Goal: Task Accomplishment & Management: Use online tool/utility

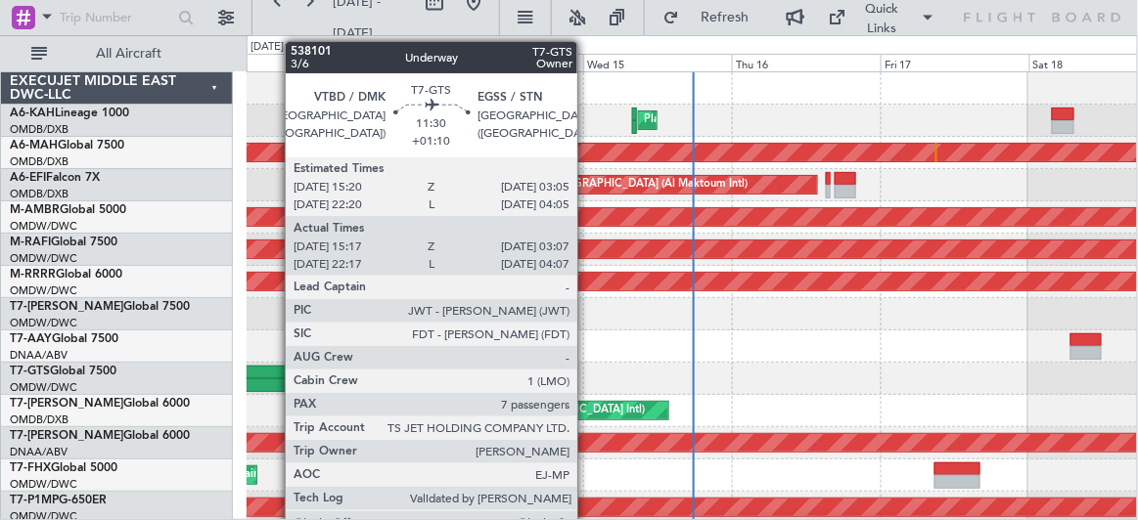
click at [275, 377] on div at bounding box center [268, 373] width 73 height 14
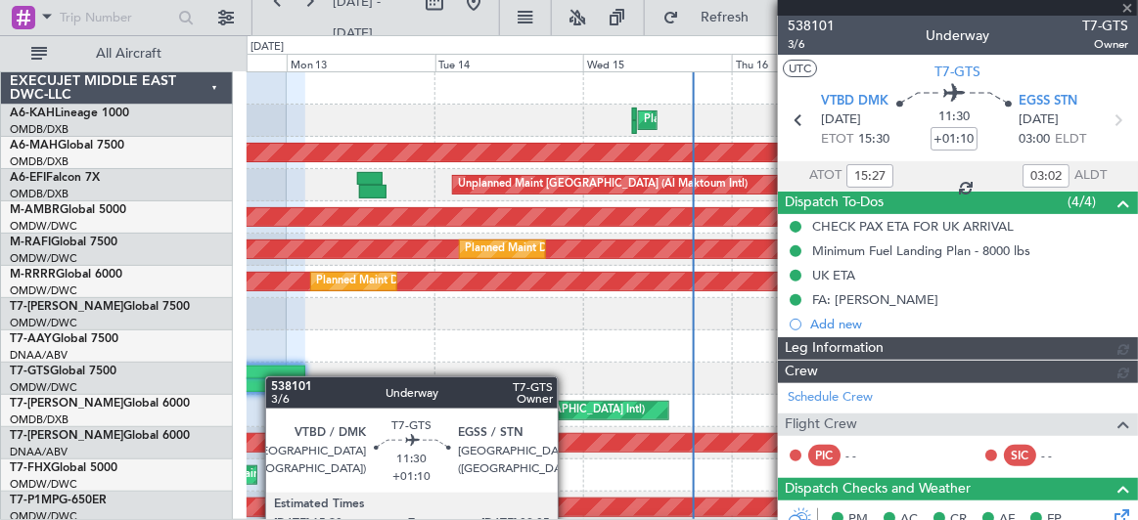
type input "Dherander Fithani (DHF)"
type input "7427"
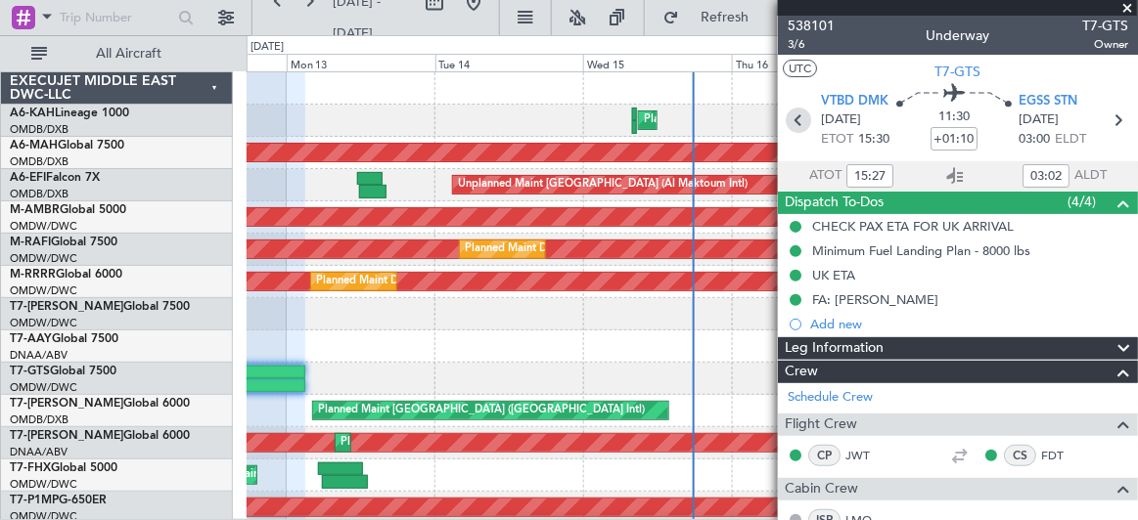
click at [799, 122] on icon at bounding box center [798, 120] width 25 height 25
type input "+00:40"
type input "17:12"
type input "04:04"
type input "1"
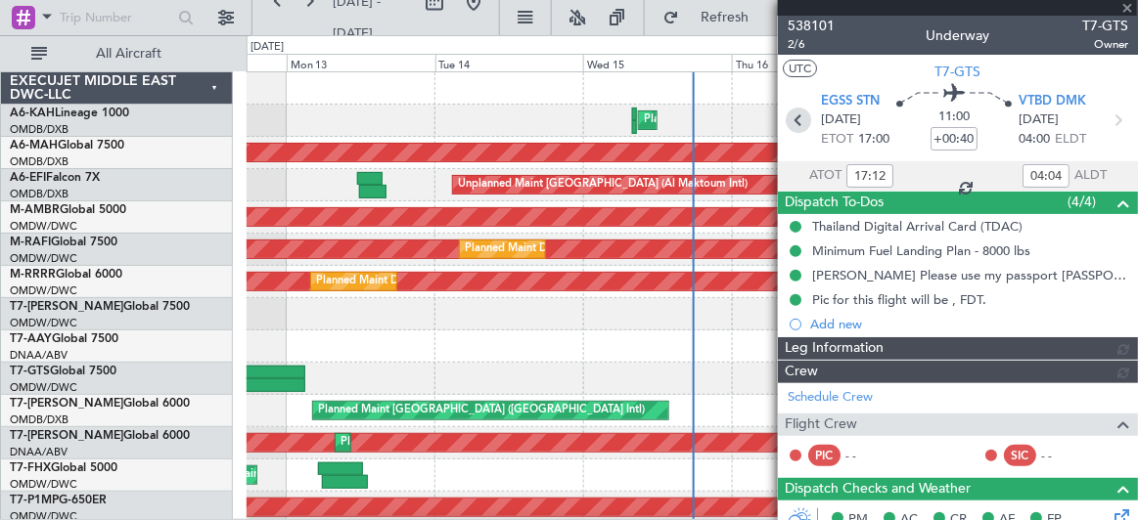
type input "[PERSON_NAME] (ANI)"
type input "7425"
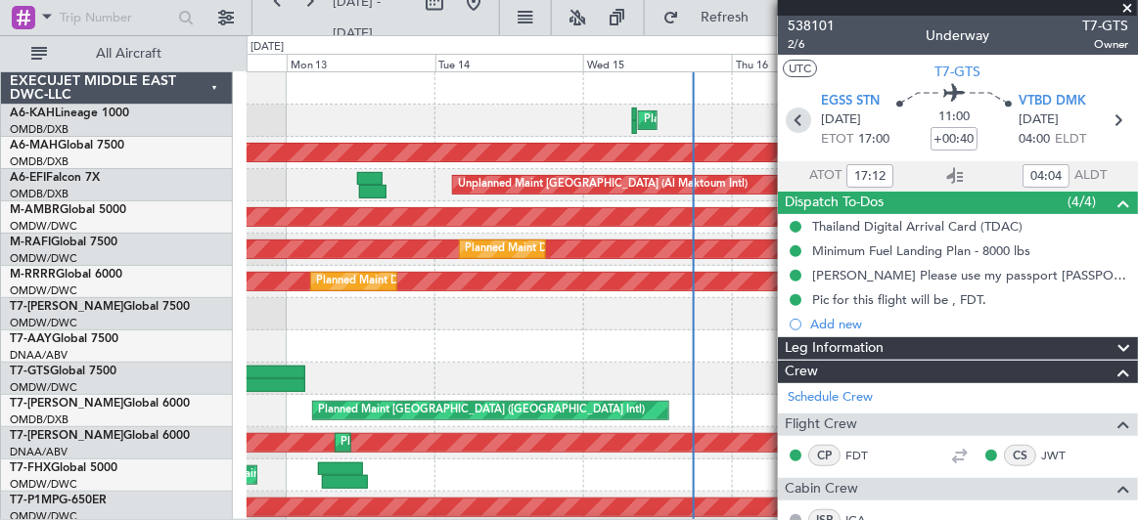
click at [791, 123] on icon at bounding box center [798, 120] width 25 height 25
type input "+00:25"
type input "17:52"
type input "05:34"
type input "6"
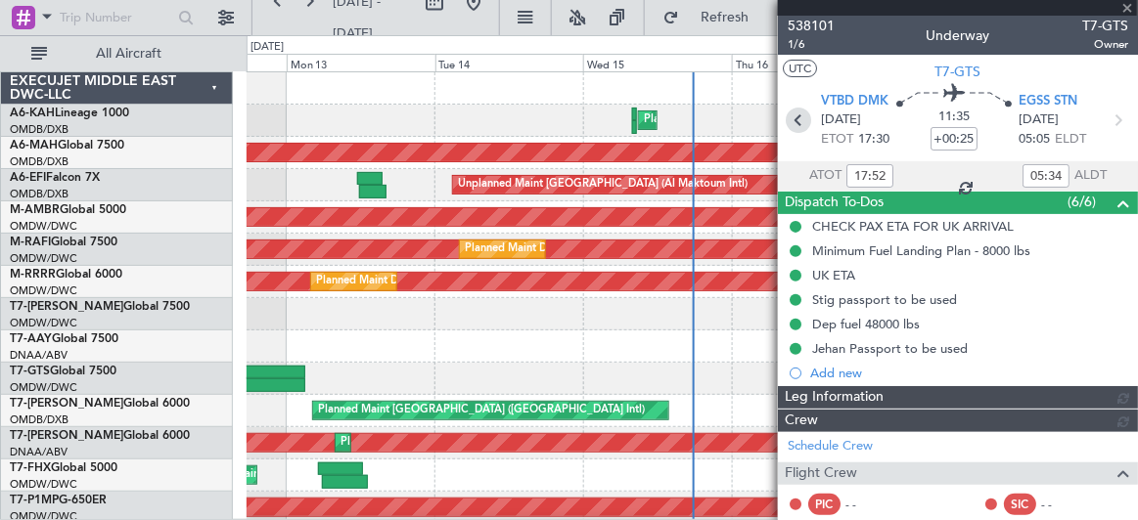
type input "[PERSON_NAME] ([PERSON_NAME])"
type input "7422"
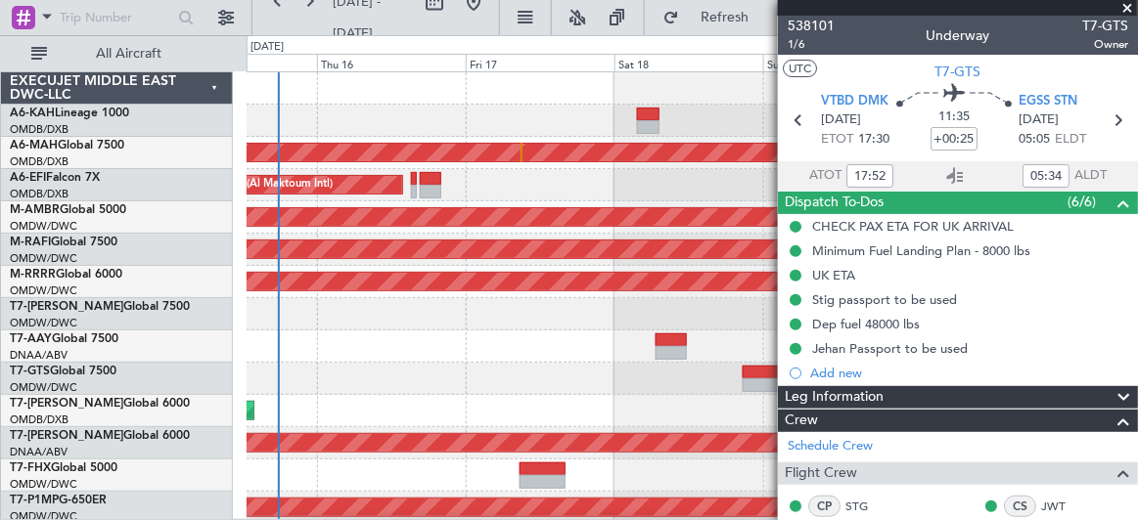
click at [158, 383] on div "Planned Maint Dubai (Al Maktoum Intl) Unplanned Maint [GEOGRAPHIC_DATA] ([GEOGR…" at bounding box center [569, 277] width 1138 height 485
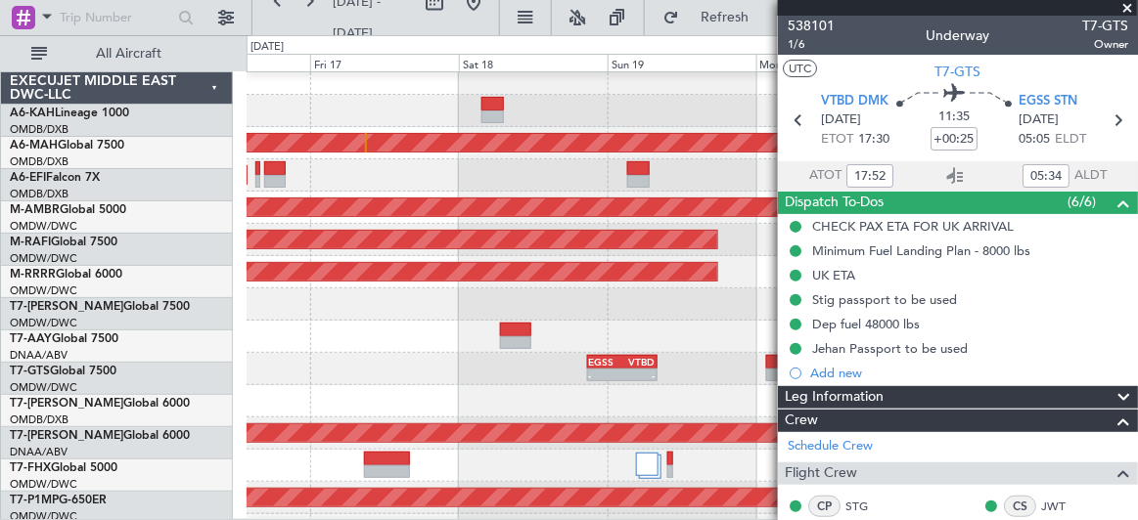
scroll to position [18, 0]
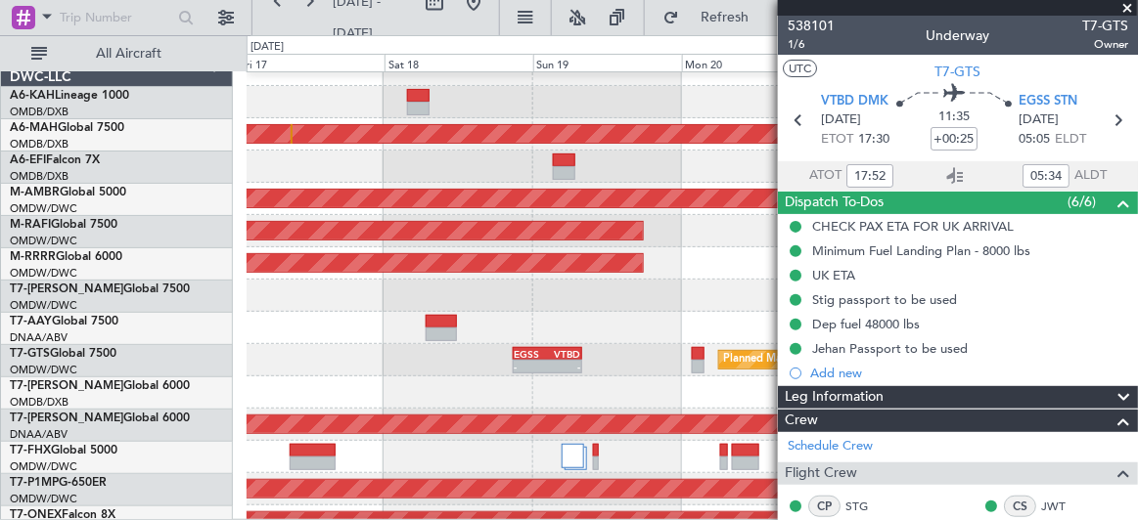
click at [318, 377] on div "Planned Maint [GEOGRAPHIC_DATA] ([GEOGRAPHIC_DATA] Intl)" at bounding box center [692, 393] width 890 height 32
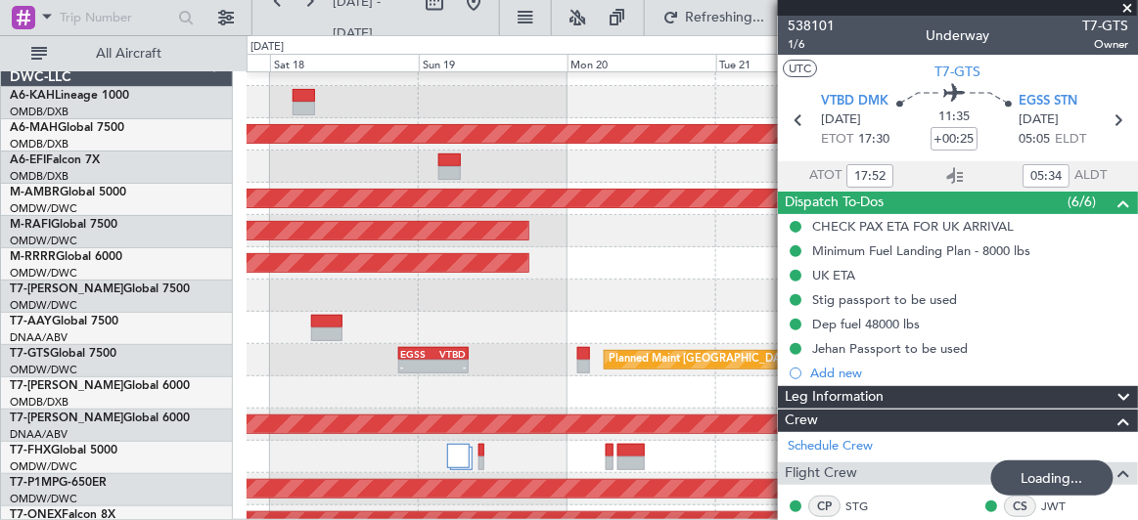
scroll to position [25, 0]
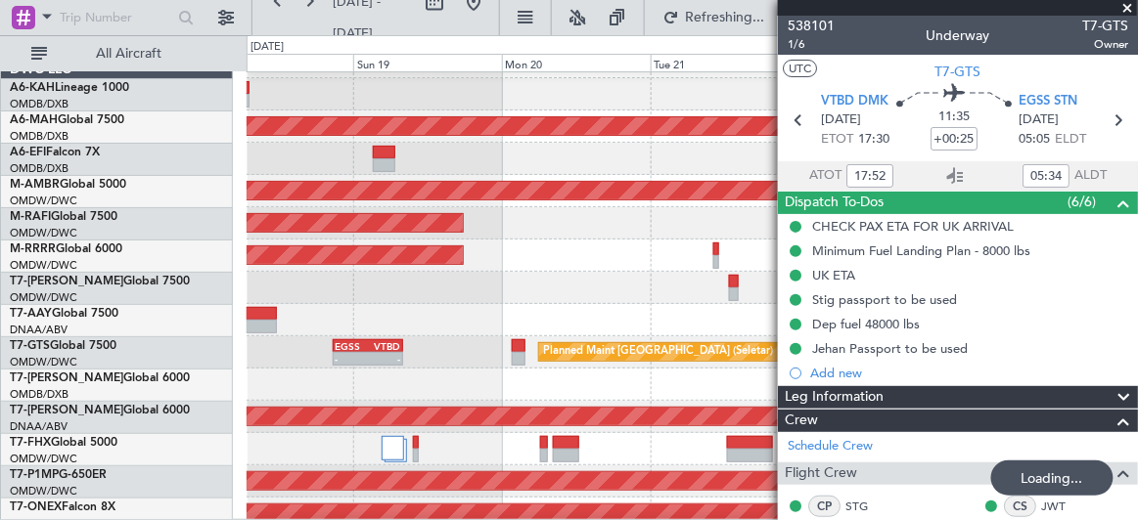
click at [531, 371] on div at bounding box center [692, 385] width 891 height 32
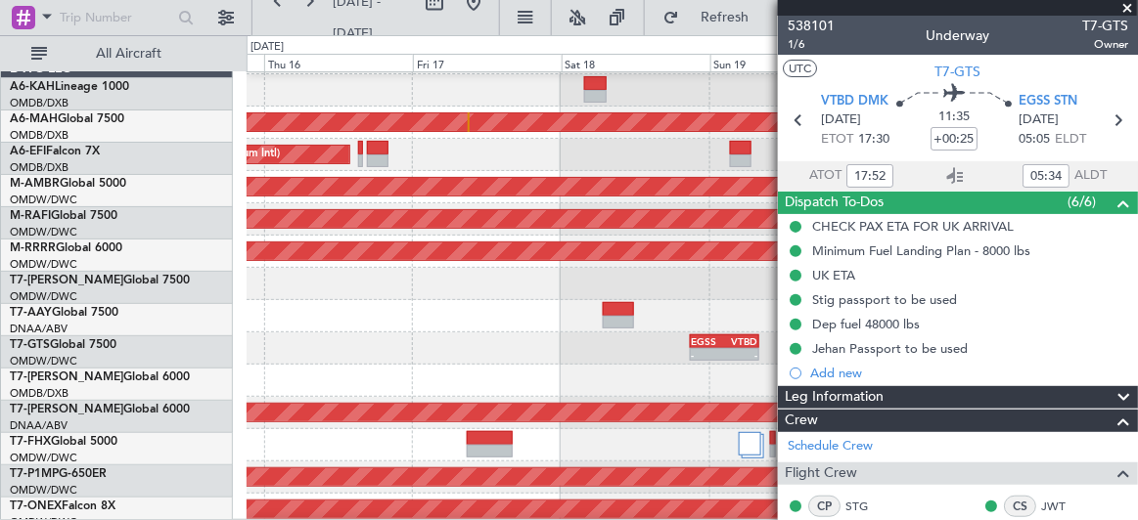
click at [671, 348] on div "Planned Maint [GEOGRAPHIC_DATA] (Seletar) - - EGSS 20:50 Z VTBD 08:05 Z" at bounding box center [692, 349] width 890 height 32
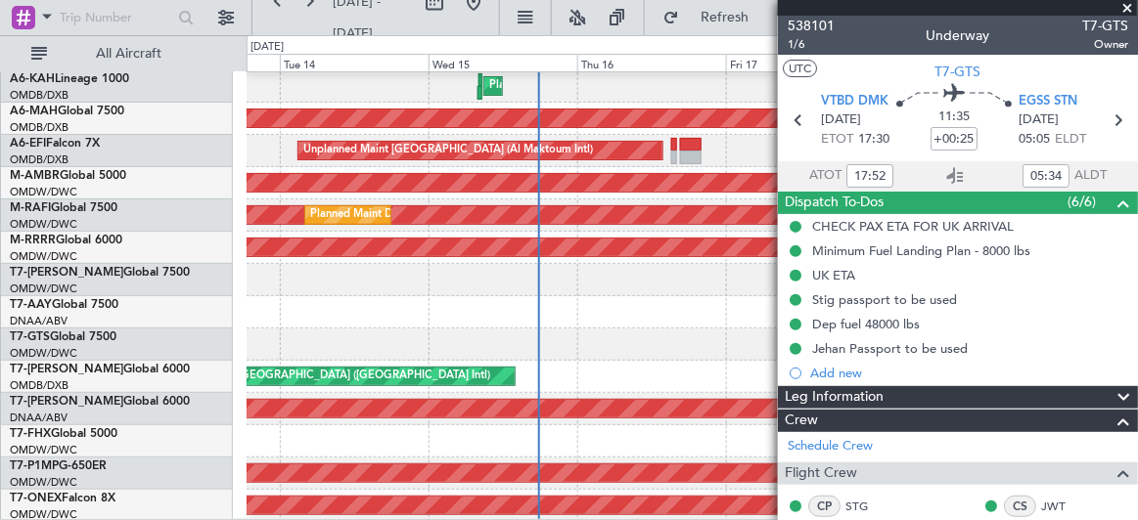
scroll to position [34, 0]
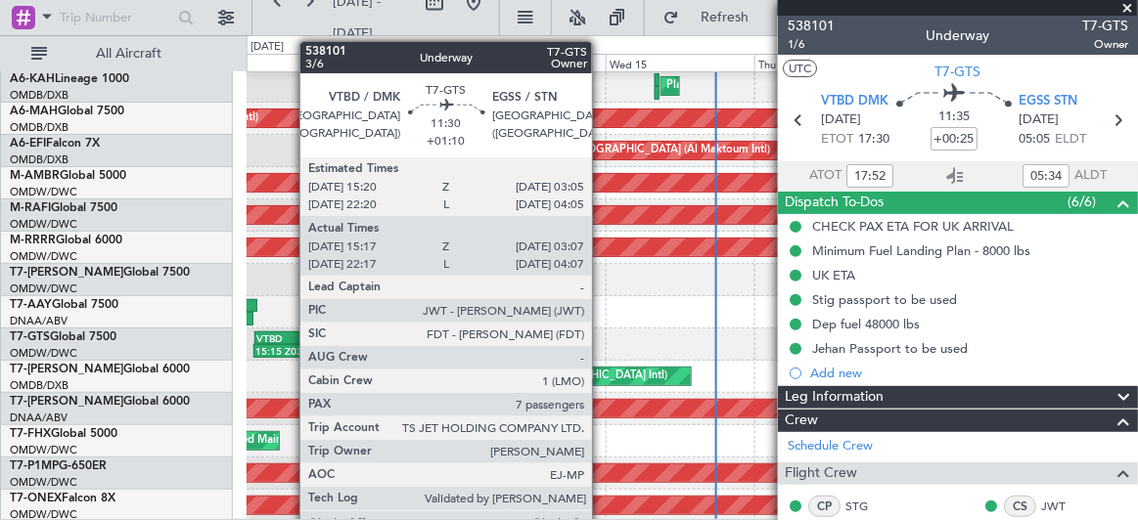
click at [291, 337] on div "EGSS" at bounding box center [308, 339] width 34 height 12
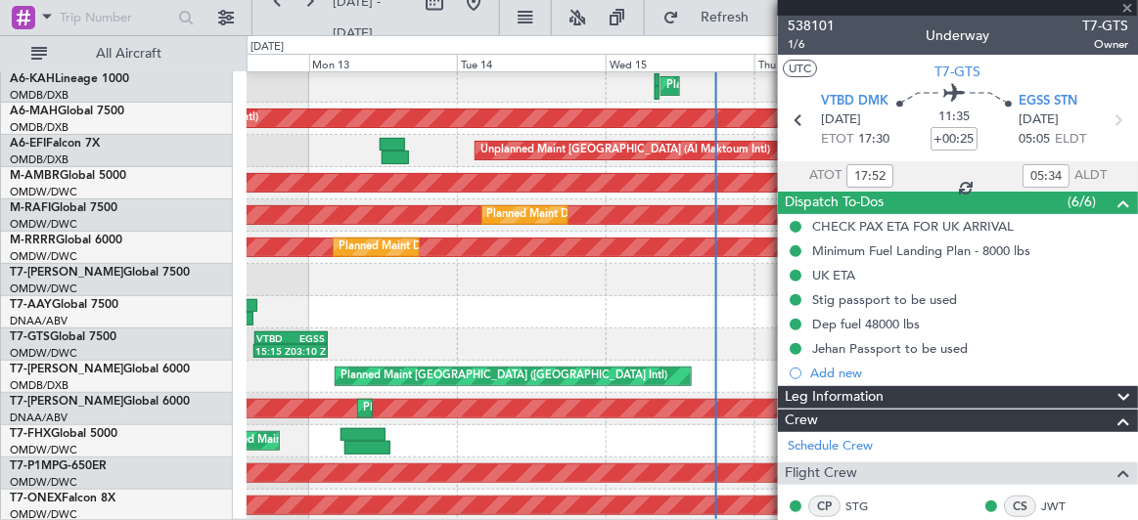
scroll to position [25, 0]
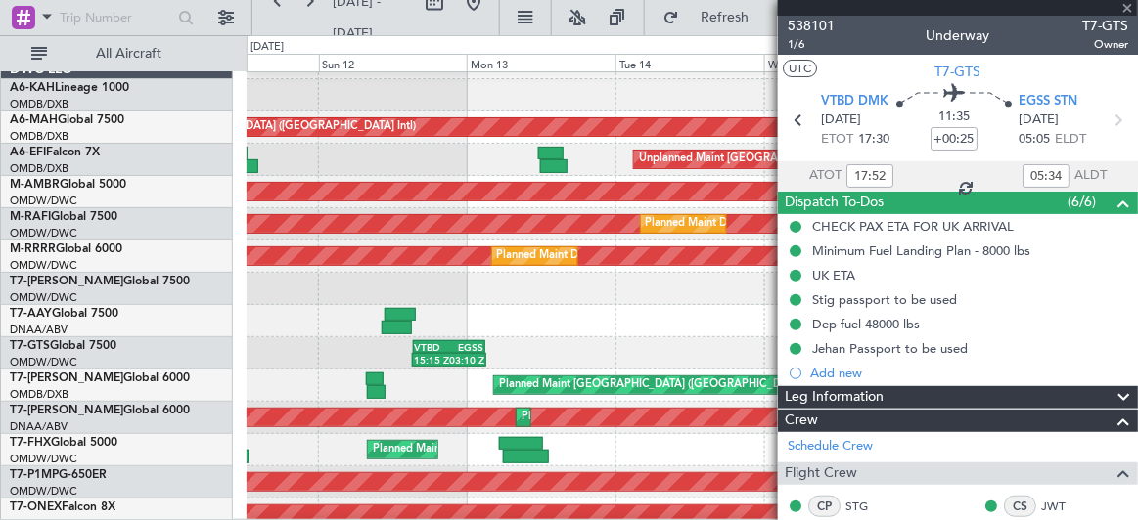
type input "+01:10"
type input "15:27"
type input "03:02"
type input "7"
click at [563, 352] on div "15:15 Z 03:10 Z VTBD 15:20 Z EGSS 03:05 Z 17:05 Z 04:10 Z EGSS 16:50 Z VTBD 04:…" at bounding box center [692, 354] width 890 height 32
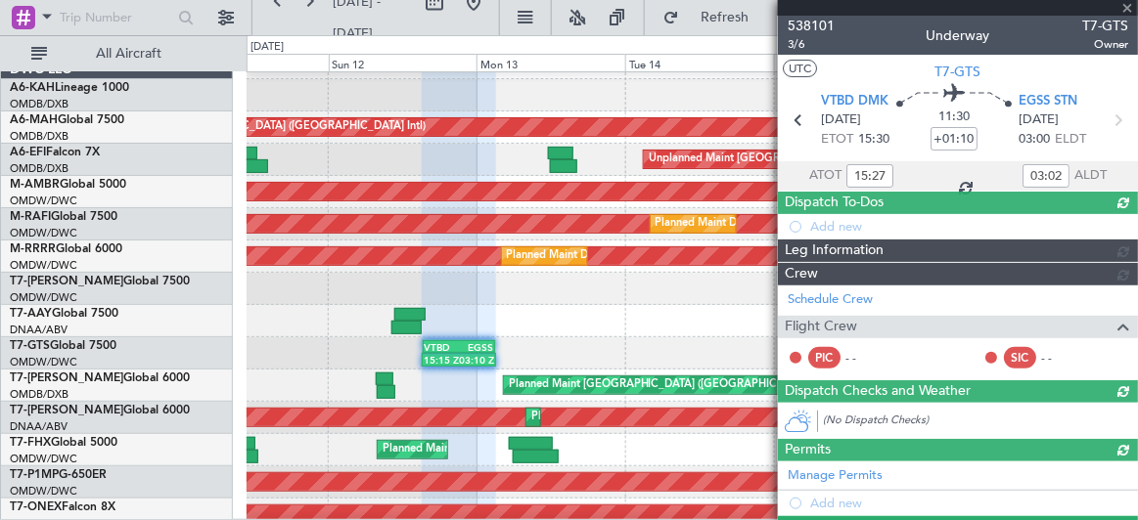
type input "Dherander Fithani (DHF)"
type input "7427"
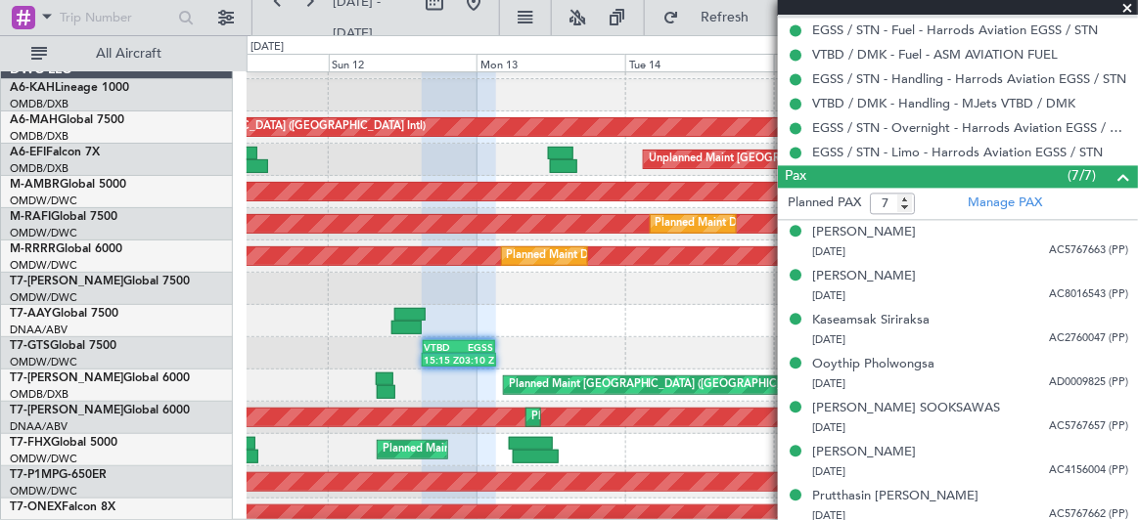
scroll to position [936, 0]
click at [1131, 2] on span at bounding box center [1128, 9] width 20 height 18
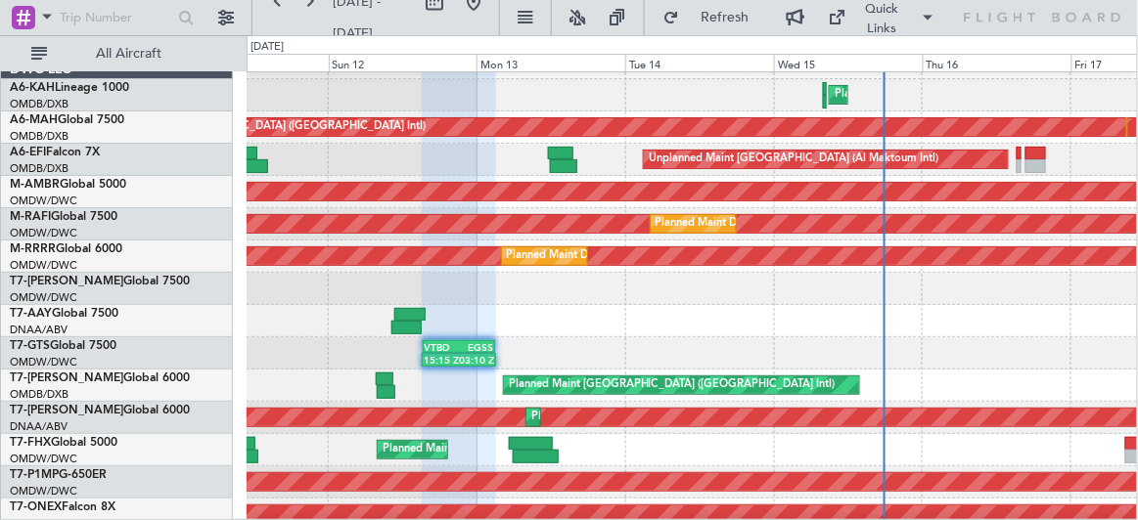
type input "0"
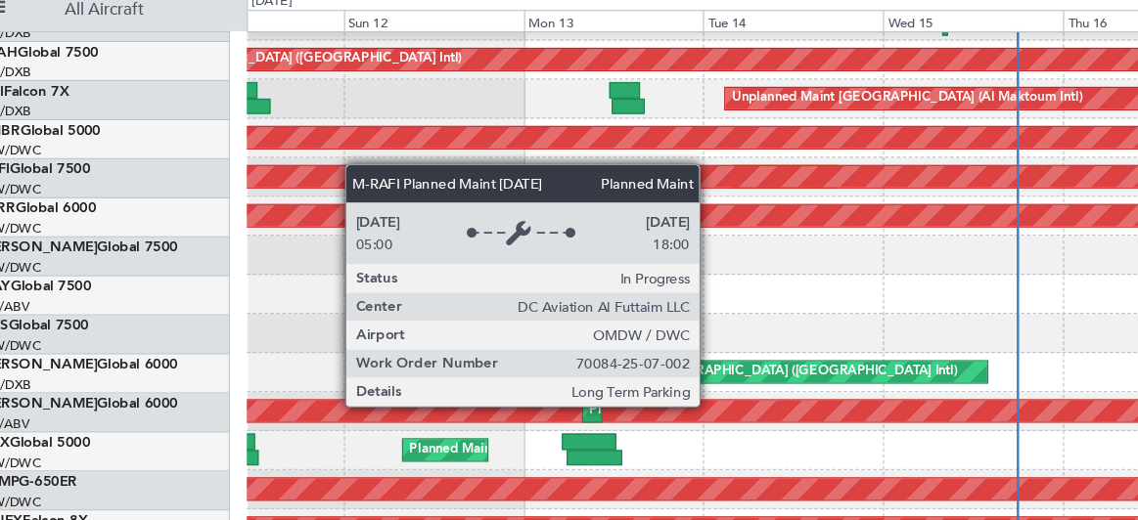
scroll to position [56, 0]
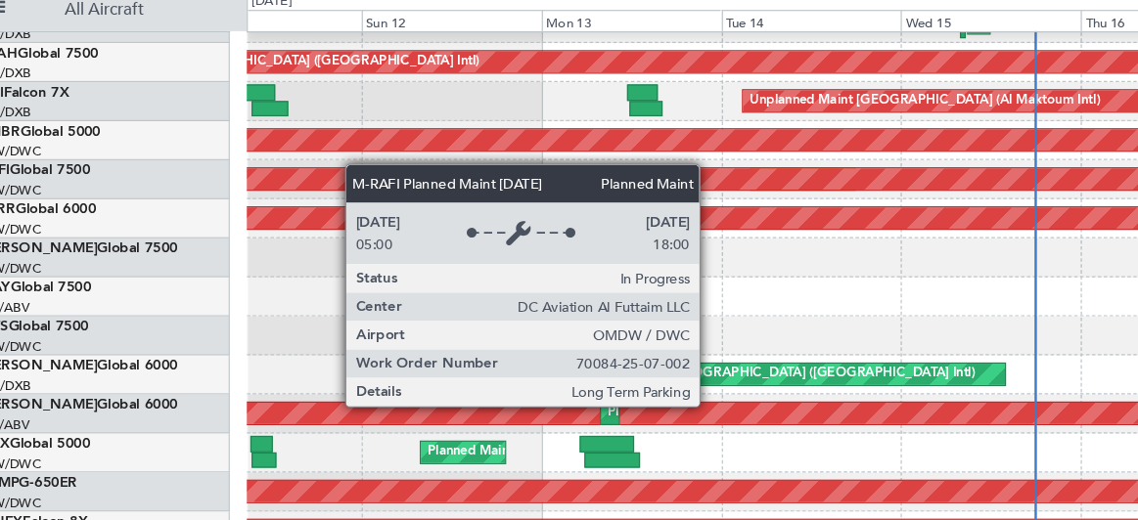
click at [352, 185] on div "Planned Maint Dubai (Al Maktoum Intl)" at bounding box center [424, 194] width 2136 height 18
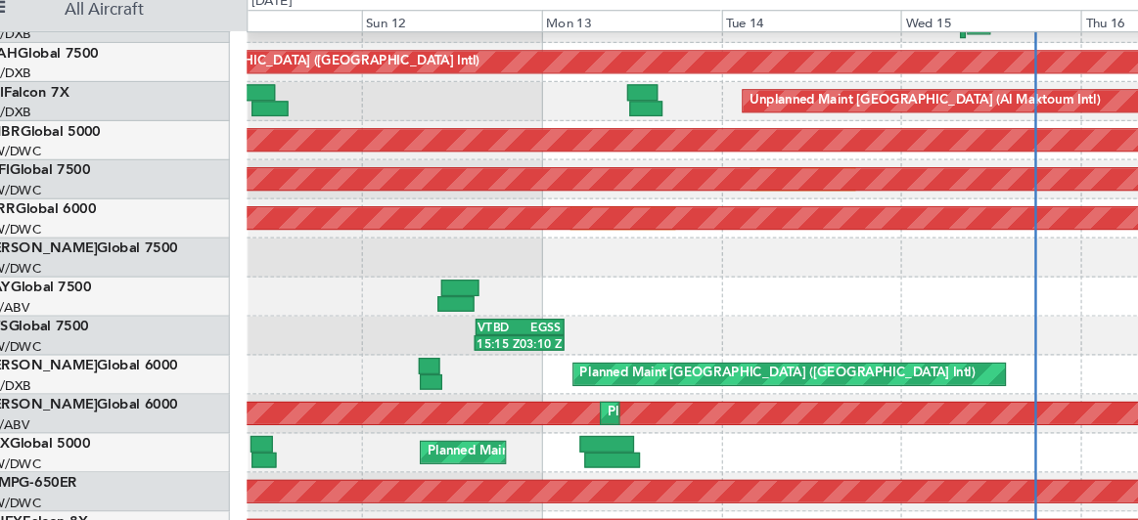
click at [474, 114] on div "Unplanned Maint [GEOGRAPHIC_DATA] (Al Maktoum Intl) AOG Maint [GEOGRAPHIC_DATA]…" at bounding box center [692, 129] width 891 height 32
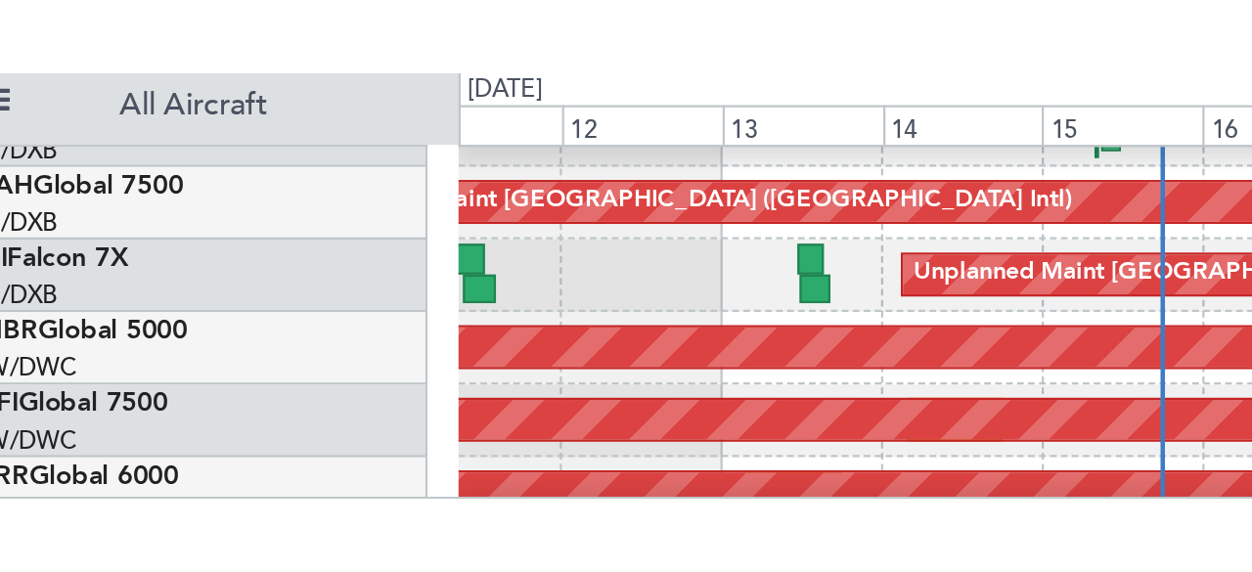
scroll to position [0, 0]
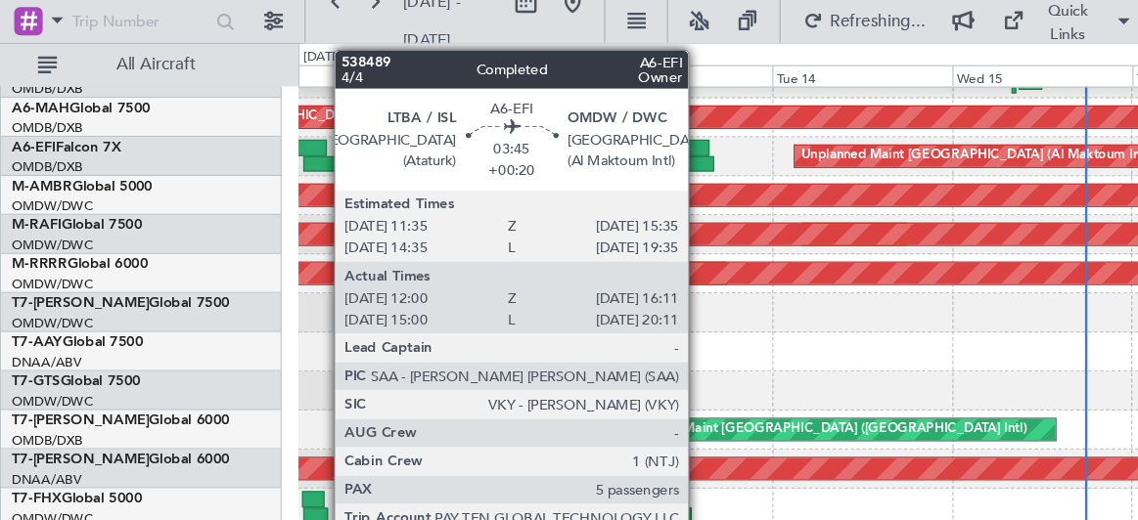
click at [578, 116] on div at bounding box center [573, 122] width 25 height 14
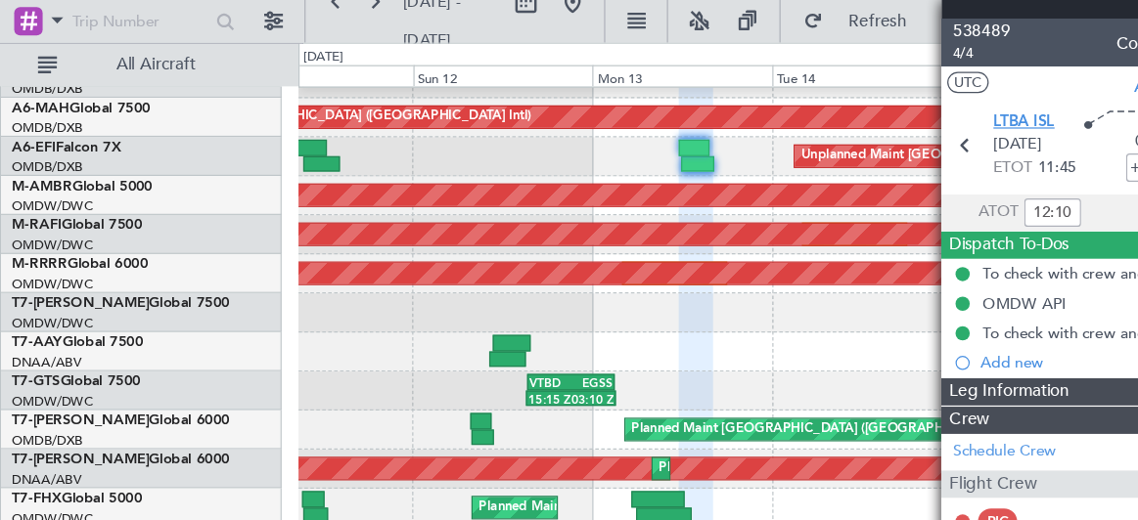
type input "[PERSON_NAME] ([PERSON_NAME])"
type input "7547"
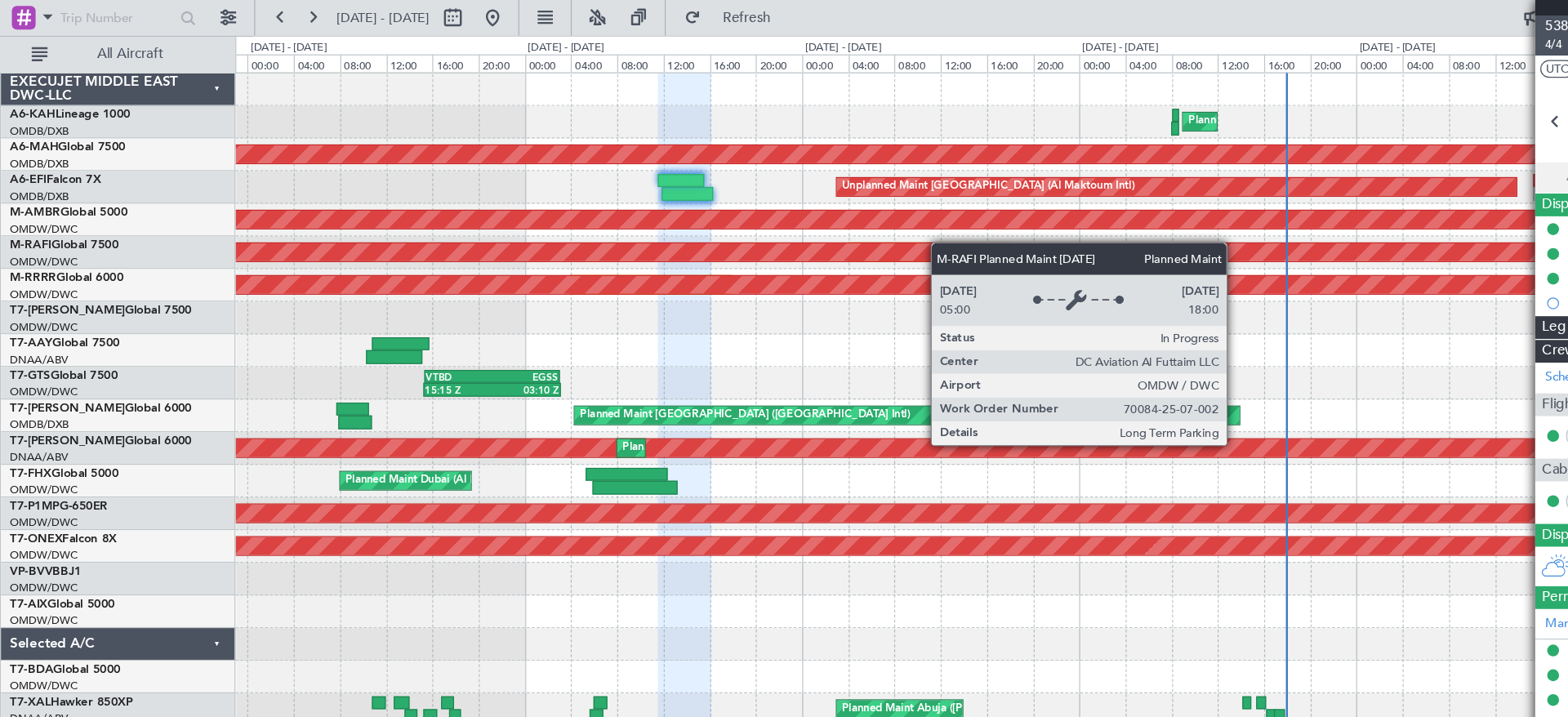
click at [678, 205] on div "Planned Maint Dubai (Al Maktoum Intl) Planned Maint [GEOGRAPHIC_DATA] (Al Makto…" at bounding box center [881, 209] width 1373 height 27
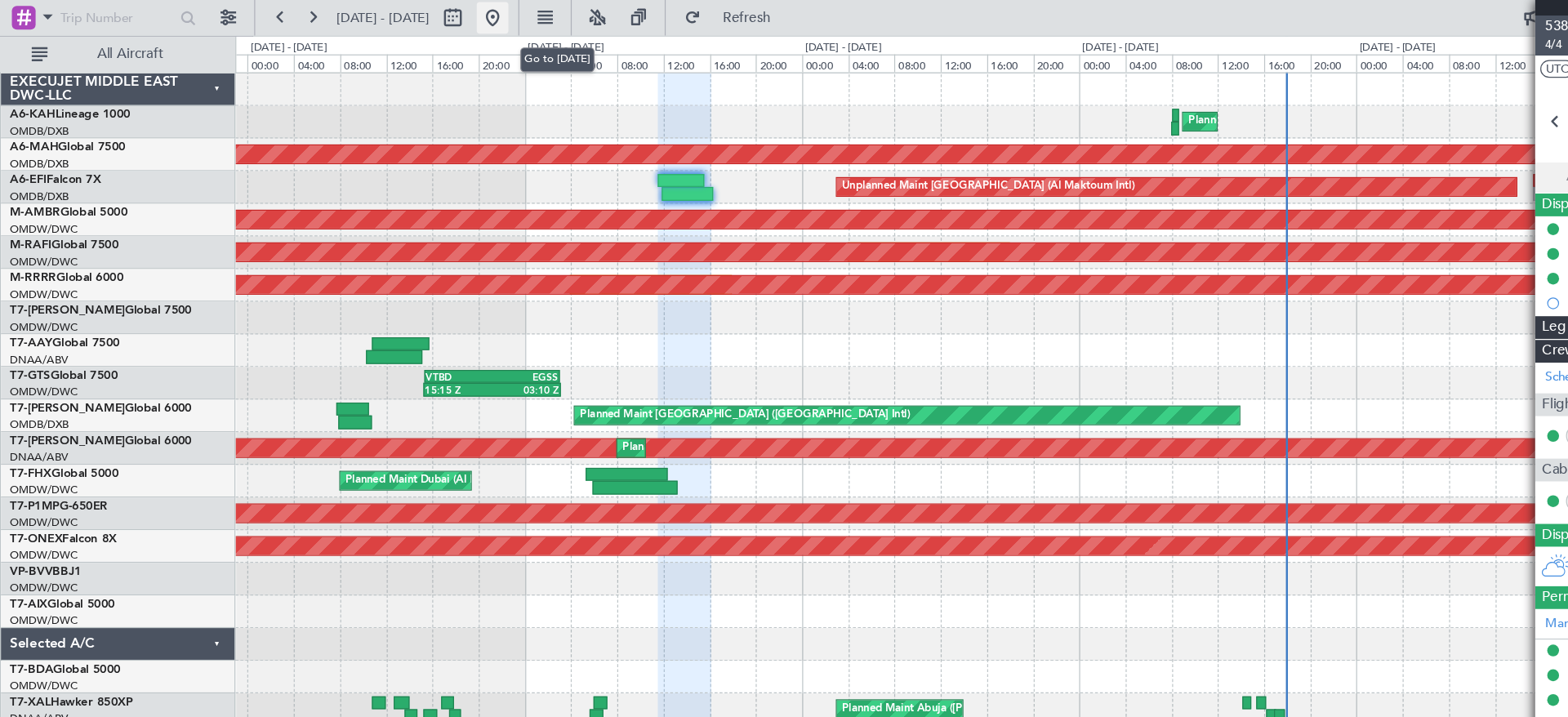
click at [420, 20] on button at bounding box center [407, 14] width 26 height 26
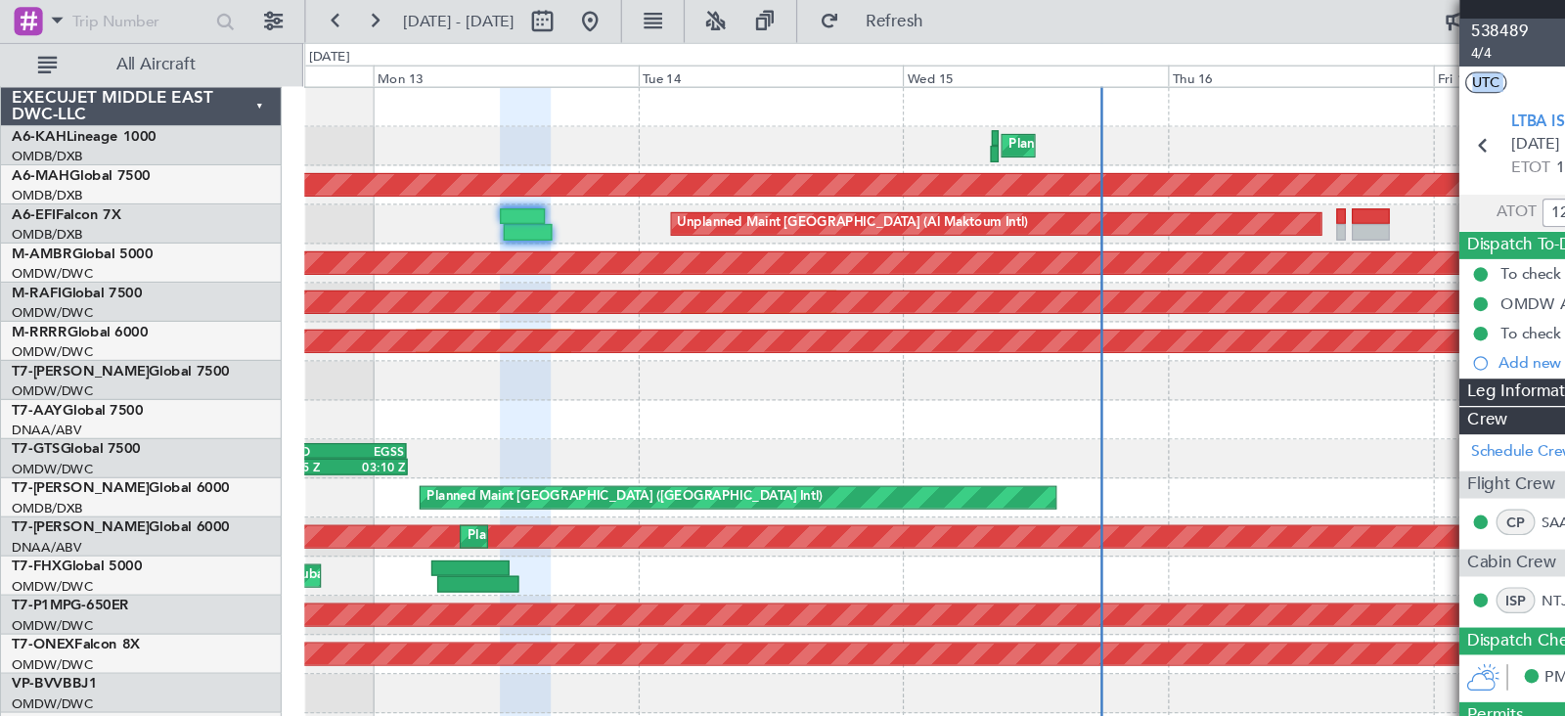
drag, startPoint x: 1241, startPoint y: 92, endPoint x: 1040, endPoint y: 91, distance: 201.5
click at [1040, 91] on fb-app "[DATE] - [DATE] Refresh Quick Links All Aircraft Planned Maint [GEOGRAPHIC_DATA…" at bounding box center [782, 365] width 1565 height 701
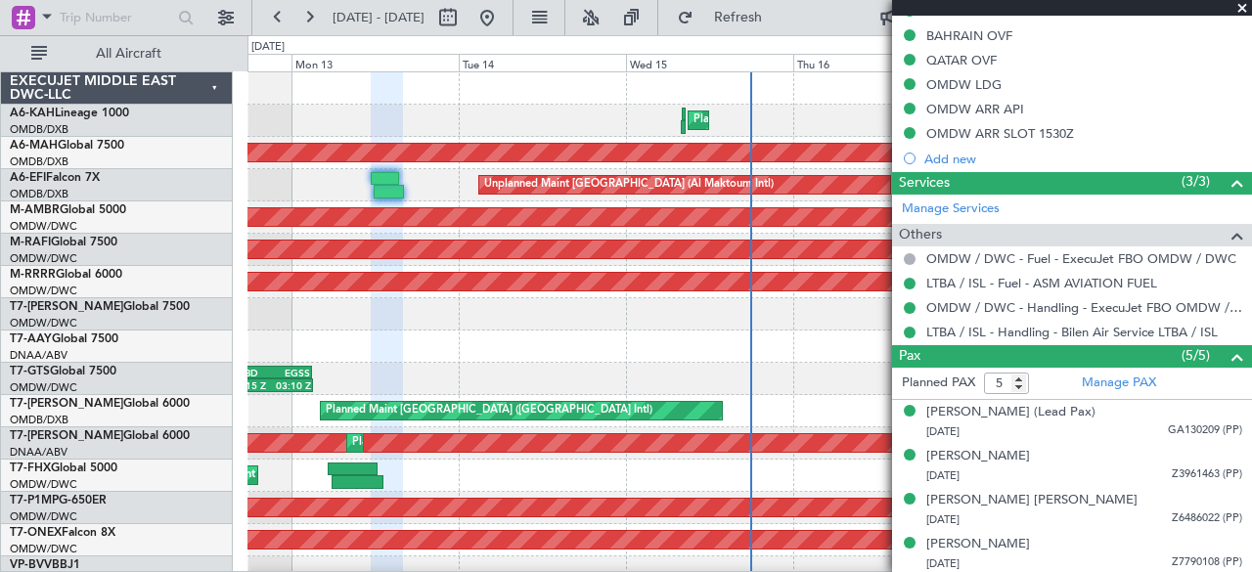
scroll to position [724, 0]
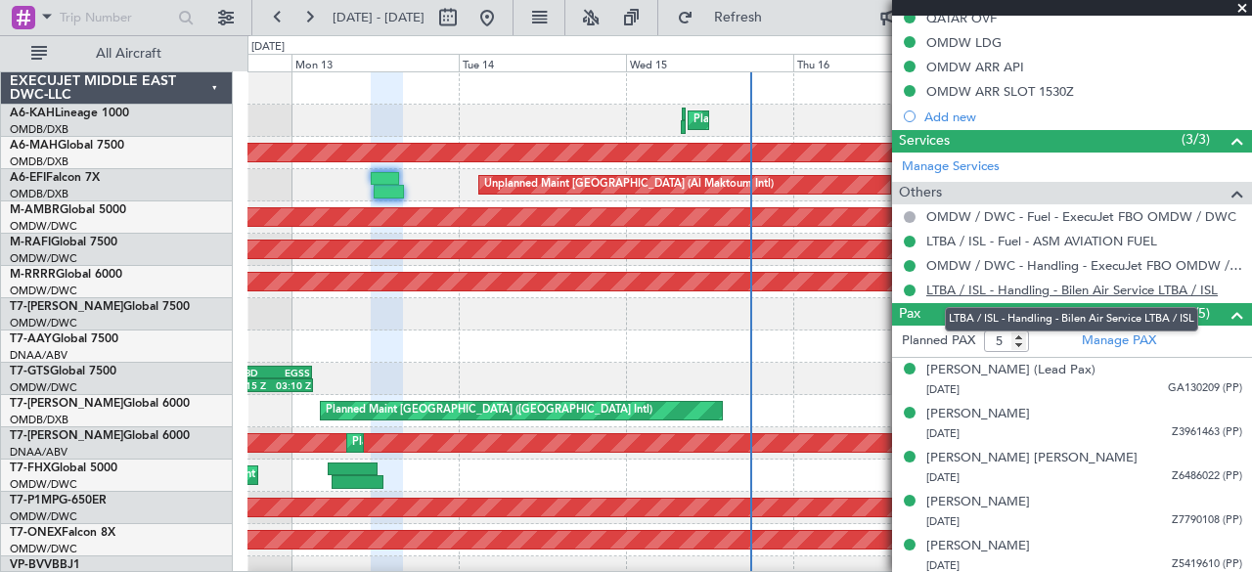
click at [1008, 287] on link "LTBA / ISL - Handling - Bilen Air Service LTBA / ISL" at bounding box center [1072, 290] width 292 height 17
click at [980, 283] on link "LTBA / ISL - Handling - Bilen Air Service LTBA / ISL" at bounding box center [1072, 290] width 292 height 17
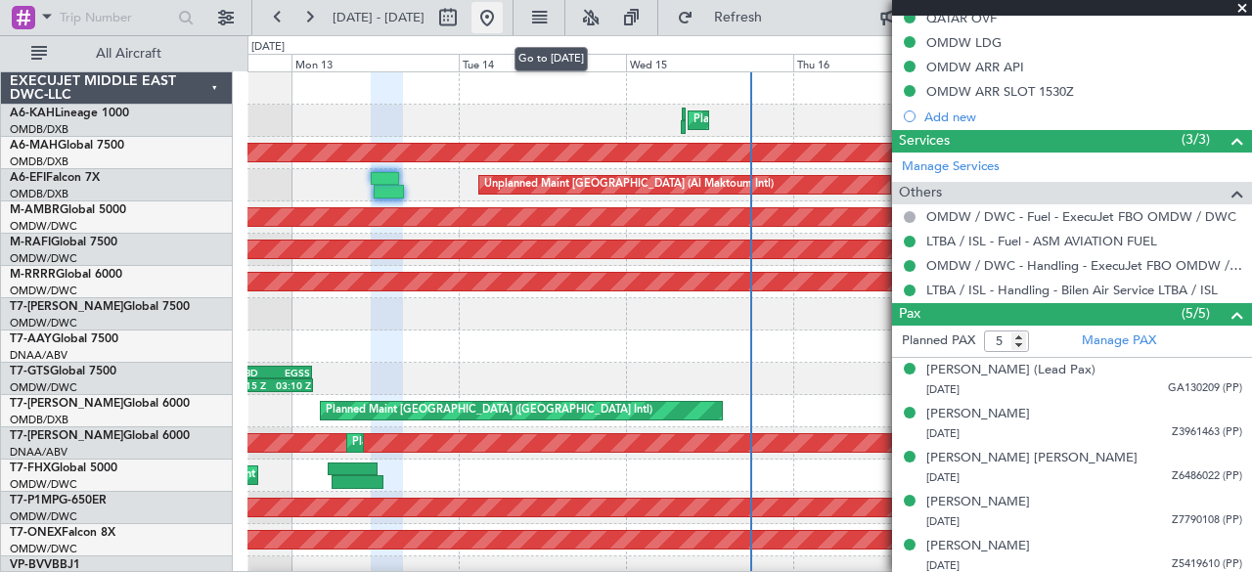
click at [503, 19] on button at bounding box center [487, 17] width 31 height 31
click at [1239, 9] on span at bounding box center [1243, 9] width 20 height 18
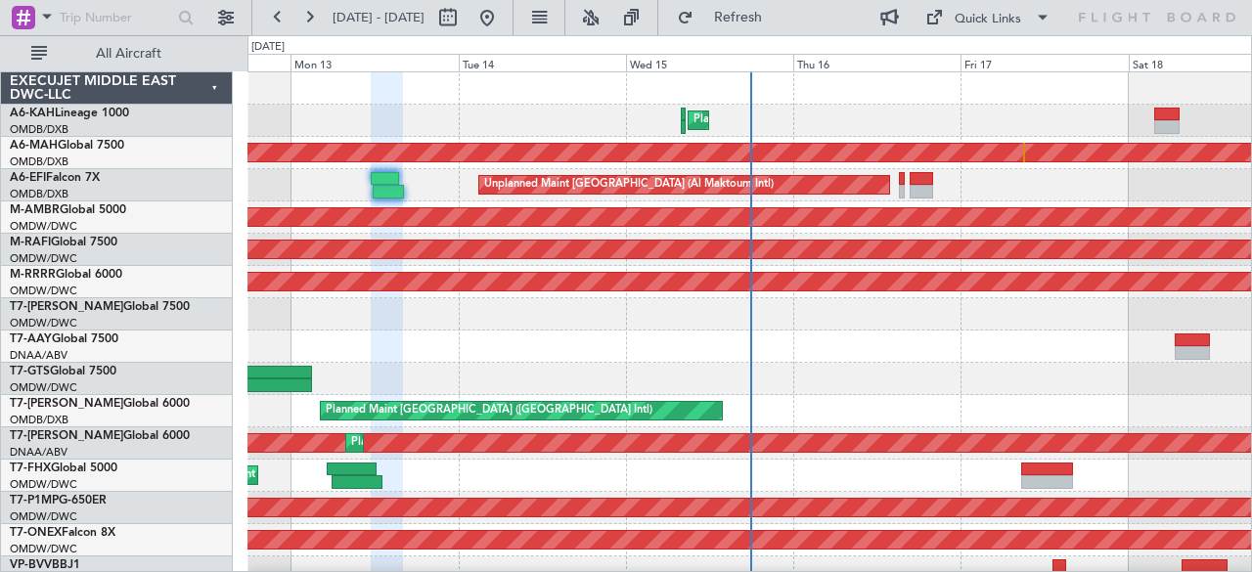
type input "0"
